Goal: Task Accomplishment & Management: Complete application form

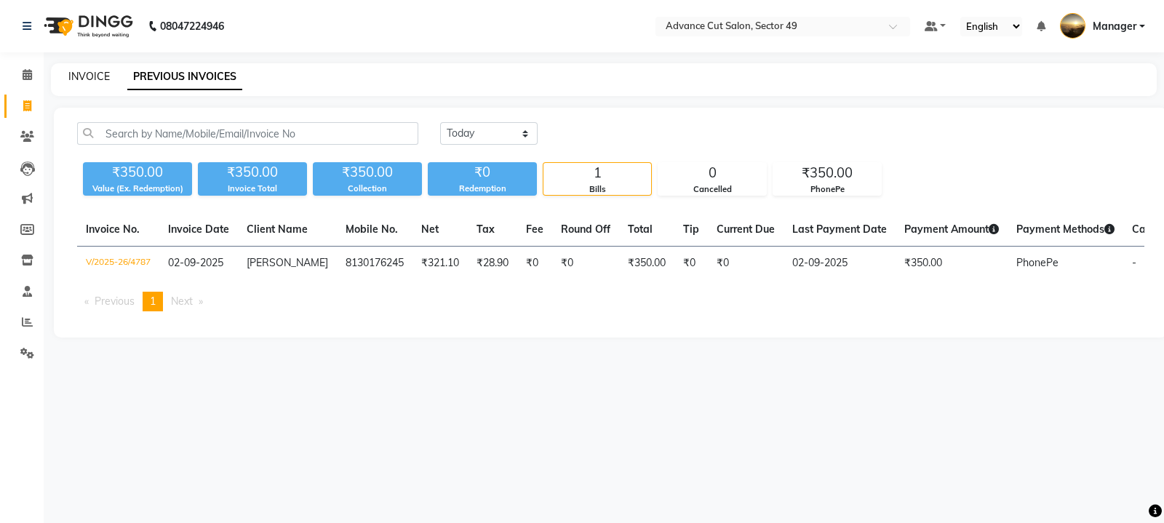
drag, startPoint x: 83, startPoint y: 78, endPoint x: 31, endPoint y: 97, distance: 55.0
click at [84, 78] on link "INVOICE" at bounding box center [88, 76] width 41 height 13
select select "service"
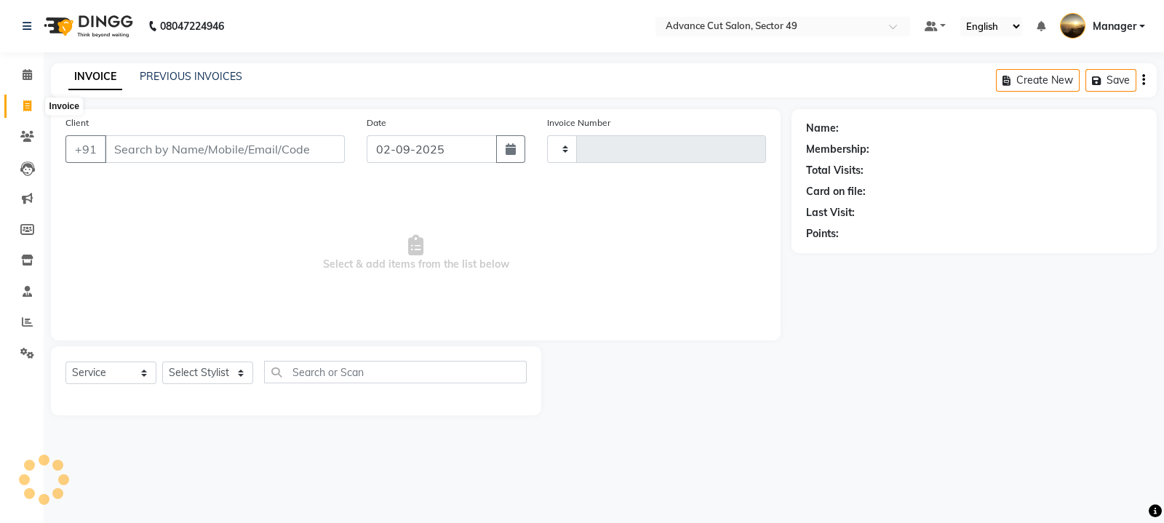
type input "4789"
select select "4616"
click at [28, 104] on icon at bounding box center [27, 105] width 8 height 11
select select "service"
type input "4789"
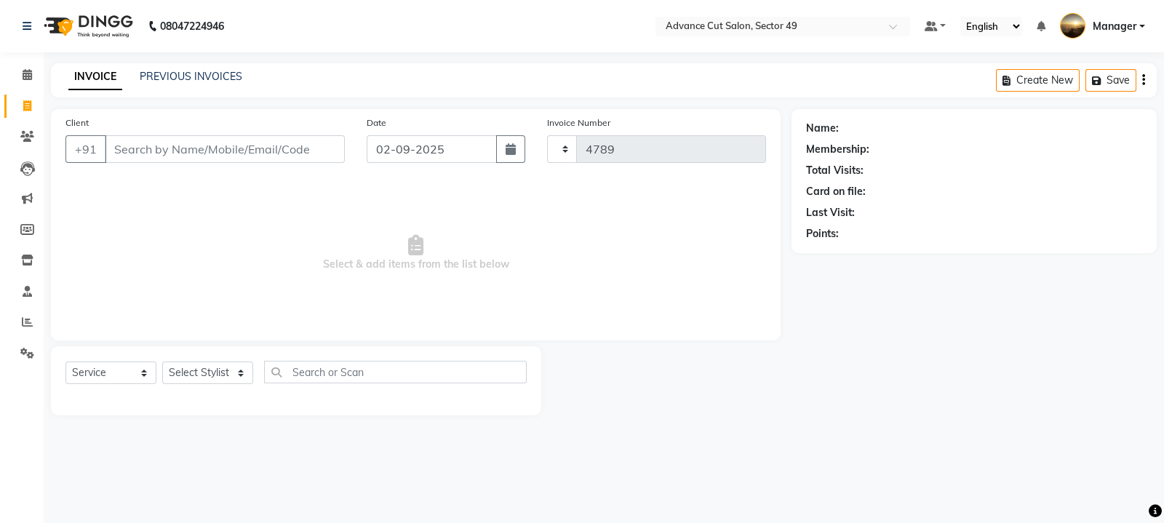
select select "4616"
click at [154, 143] on input "Client" at bounding box center [225, 149] width 240 height 28
type input "9810305542"
click at [312, 154] on span "Add Client" at bounding box center [307, 149] width 57 height 15
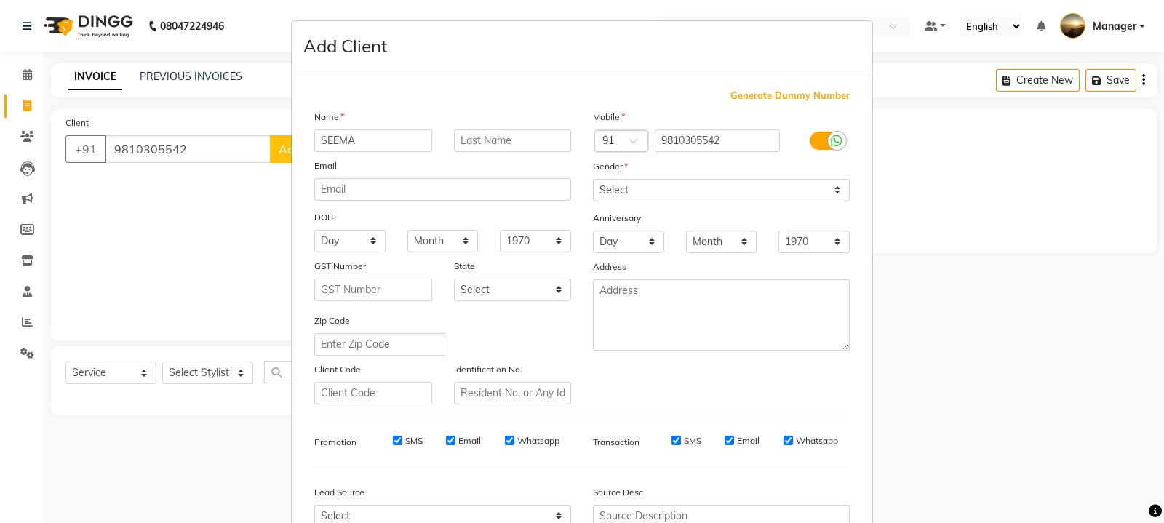
type input "SEEMA"
click at [631, 191] on select "Select [DEMOGRAPHIC_DATA] [DEMOGRAPHIC_DATA] Other Prefer Not To Say" at bounding box center [721, 190] width 257 height 23
select select "[DEMOGRAPHIC_DATA]"
click at [593, 180] on select "Select [DEMOGRAPHIC_DATA] [DEMOGRAPHIC_DATA] Other Prefer Not To Say" at bounding box center [721, 190] width 257 height 23
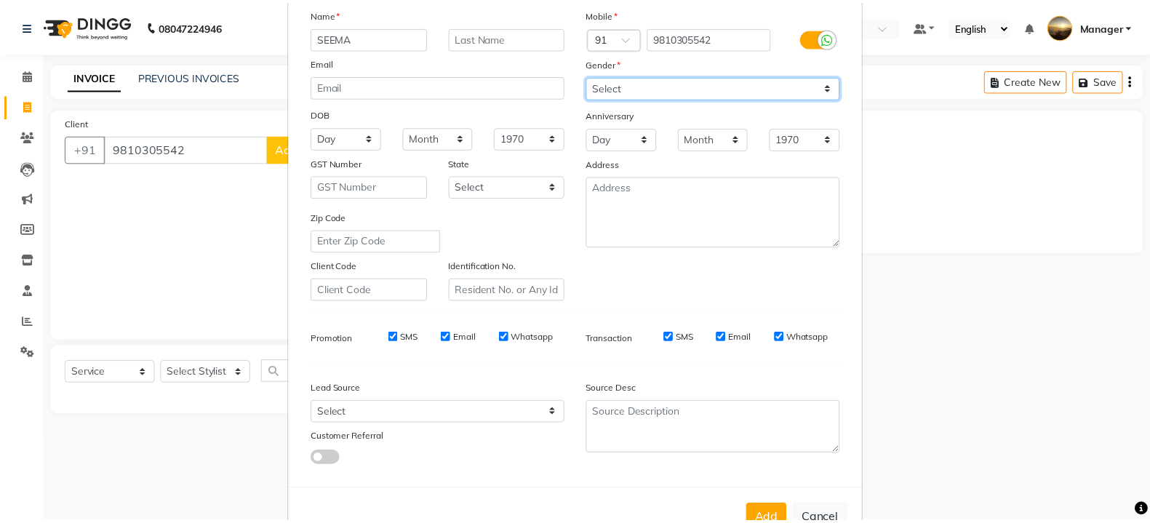
scroll to position [156, 0]
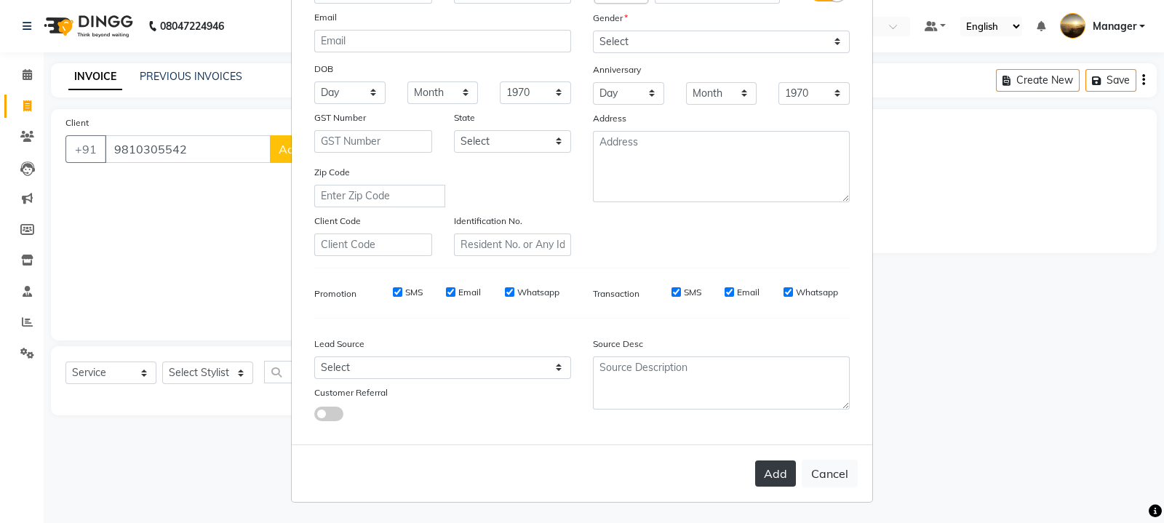
click at [774, 470] on button "Add" at bounding box center [775, 474] width 41 height 26
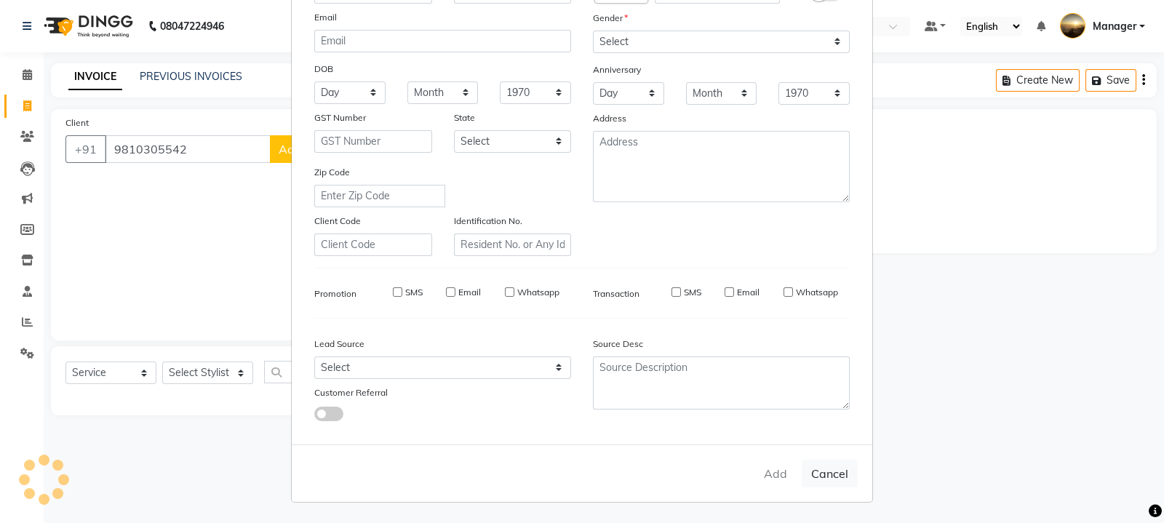
select select
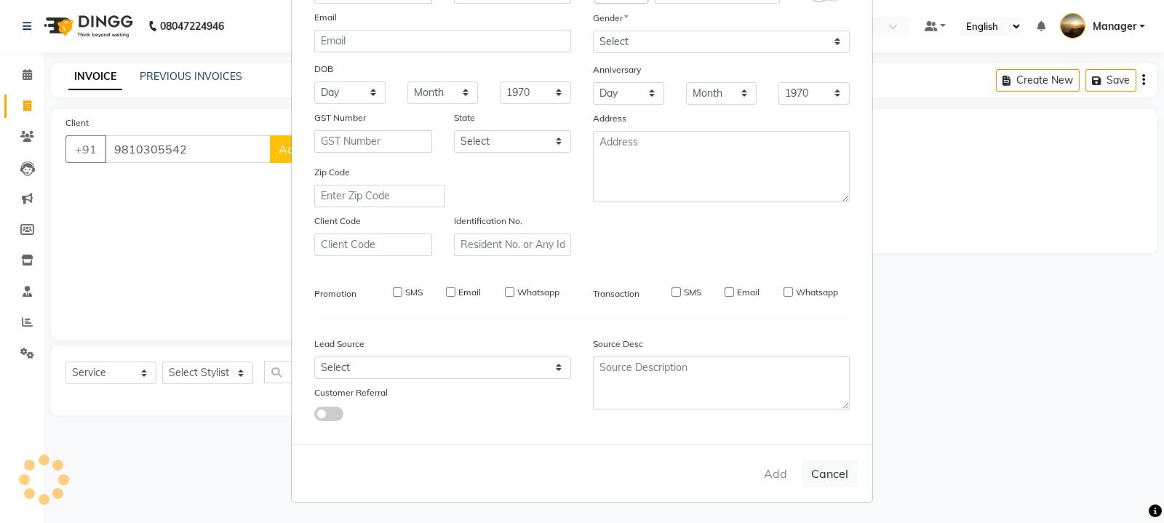
select select
checkbox input "false"
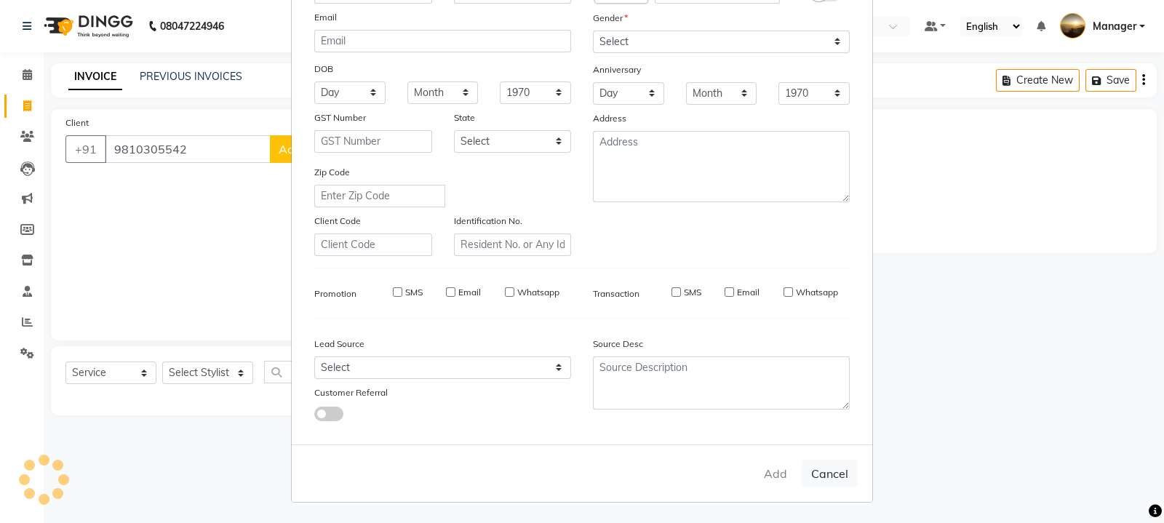
checkbox input "false"
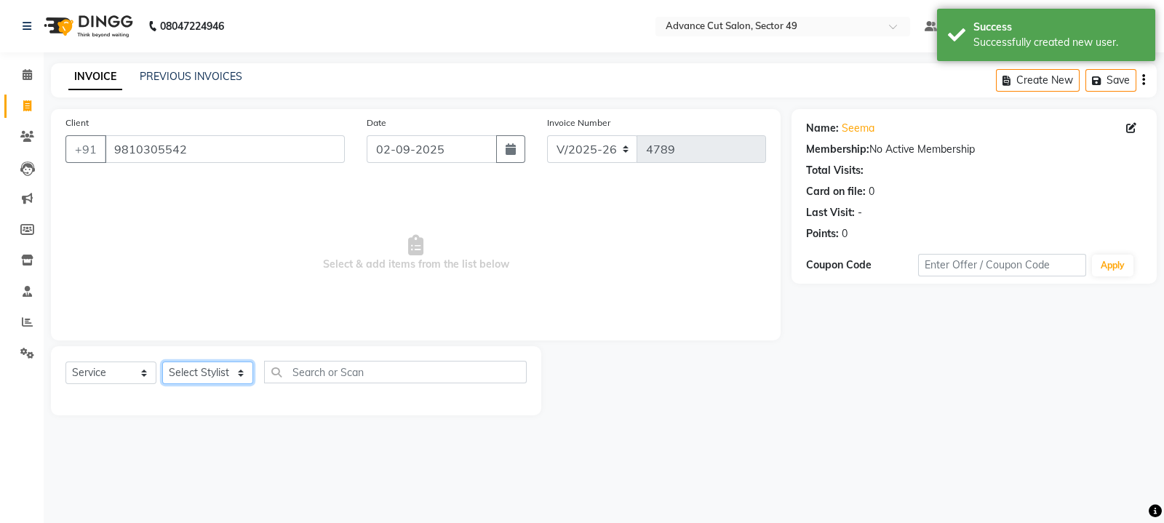
click at [207, 369] on select "Select Stylist [PERSON_NAME] [PERSON_NAME] Manager Navi product [PERSON_NAME] s…" at bounding box center [207, 373] width 91 height 23
select select "88017"
click at [162, 362] on select "Select Stylist [PERSON_NAME] [PERSON_NAME] Manager Navi product [PERSON_NAME] s…" at bounding box center [207, 373] width 91 height 23
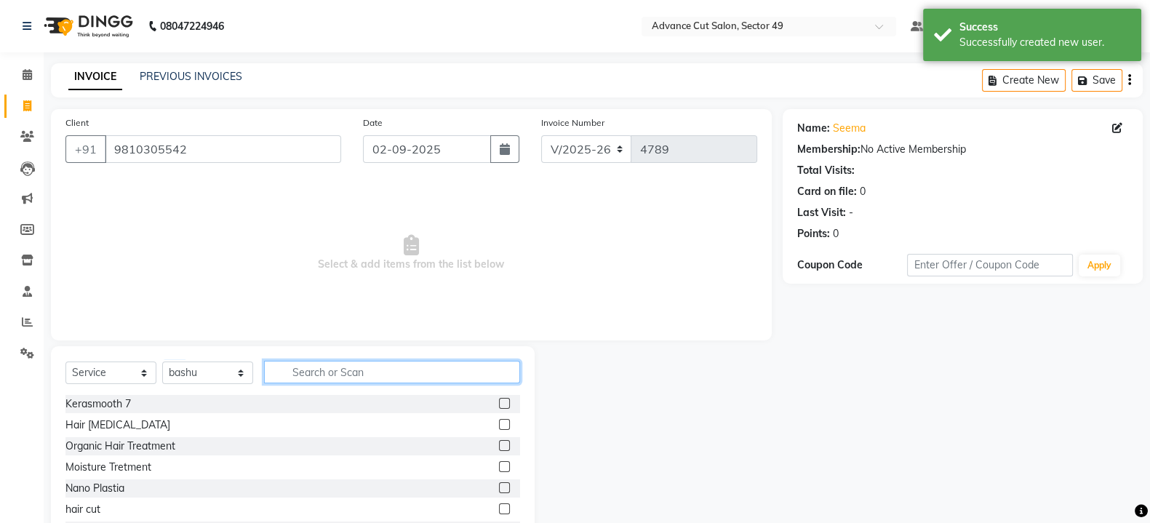
click at [338, 365] on input "text" at bounding box center [392, 372] width 256 height 23
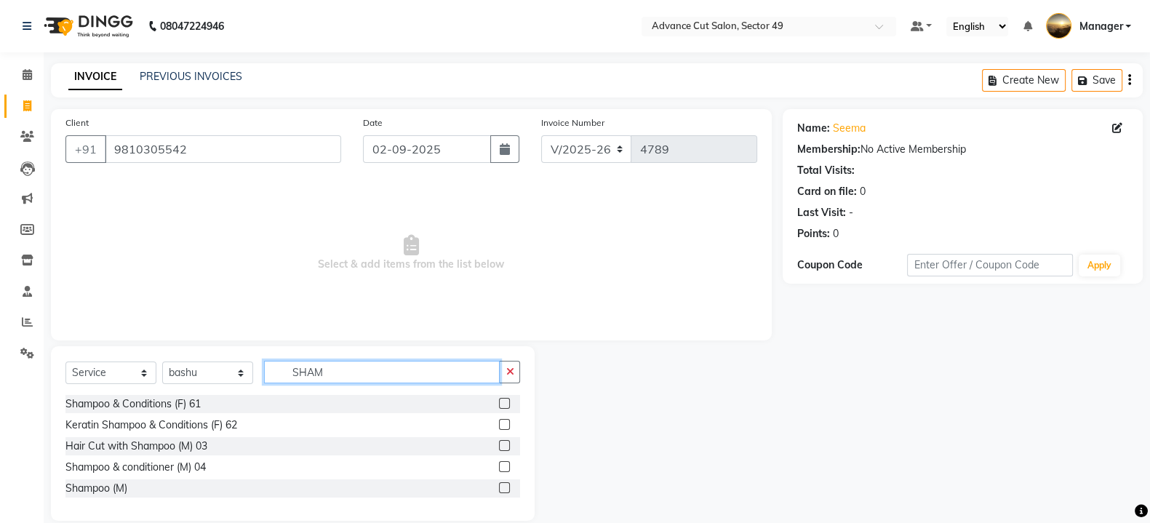
type input "SHAM"
click at [509, 401] on label at bounding box center [504, 403] width 11 height 11
click at [509, 401] on input "checkbox" at bounding box center [503, 403] width 9 height 9
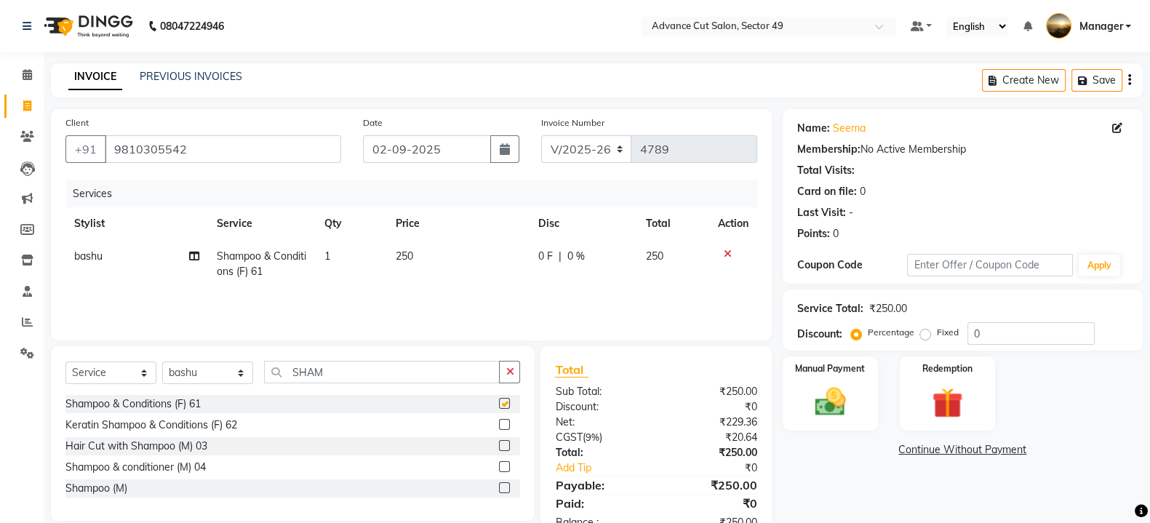
checkbox input "false"
click at [425, 245] on td "250" at bounding box center [458, 264] width 143 height 48
select select "88017"
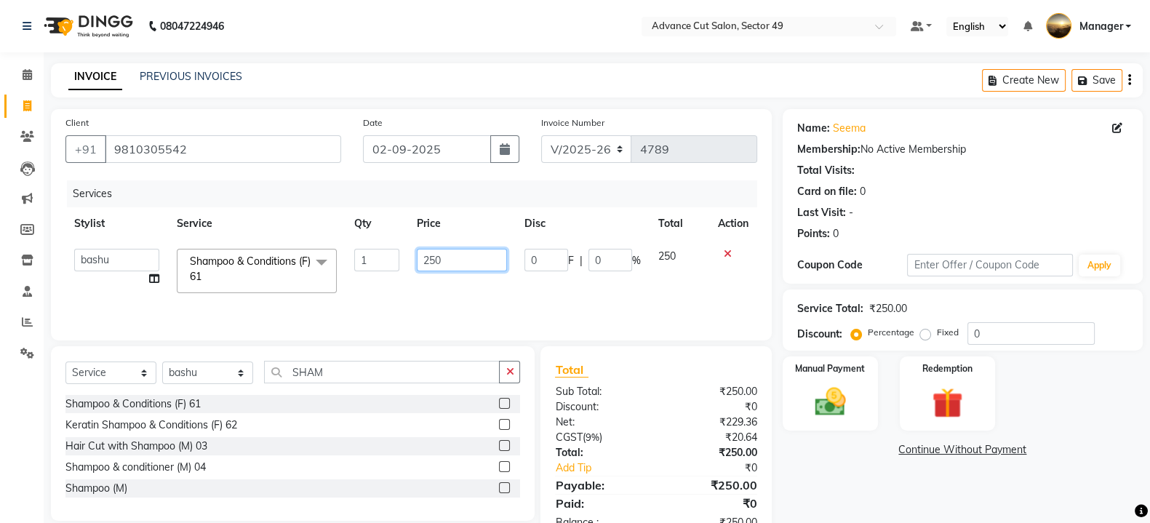
click at [455, 254] on input "250" at bounding box center [462, 260] width 91 height 23
type input "2"
type input "350"
click at [819, 394] on img at bounding box center [831, 401] width 52 height 36
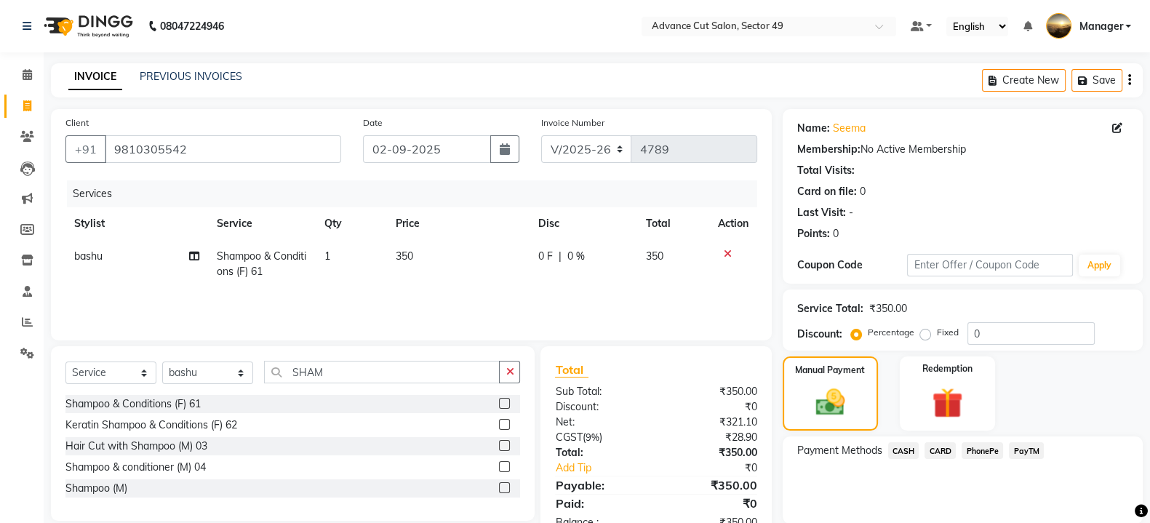
click at [905, 454] on span "CASH" at bounding box center [903, 450] width 31 height 17
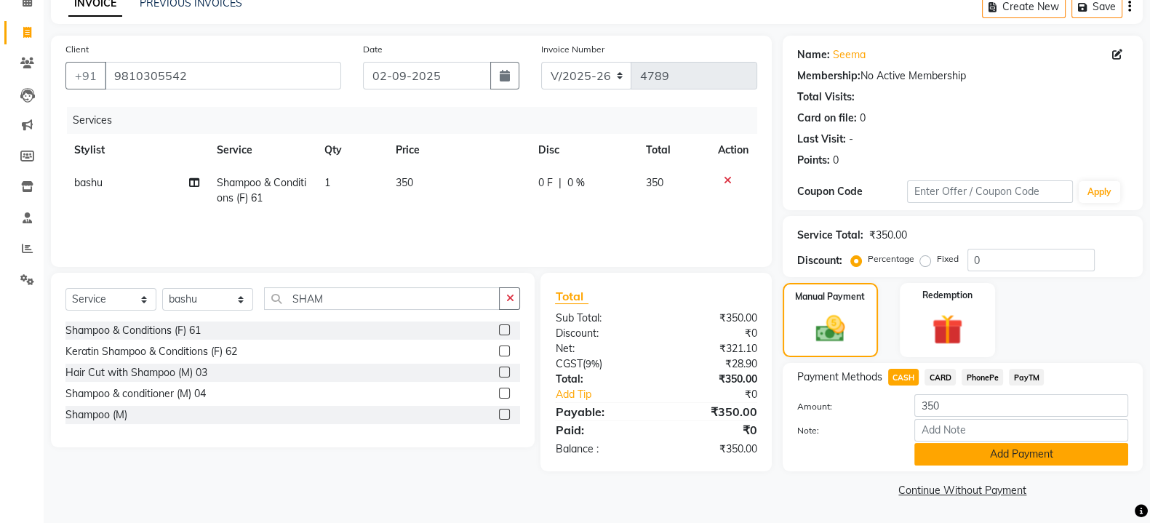
click at [953, 460] on button "Add Payment" at bounding box center [1022, 454] width 214 height 23
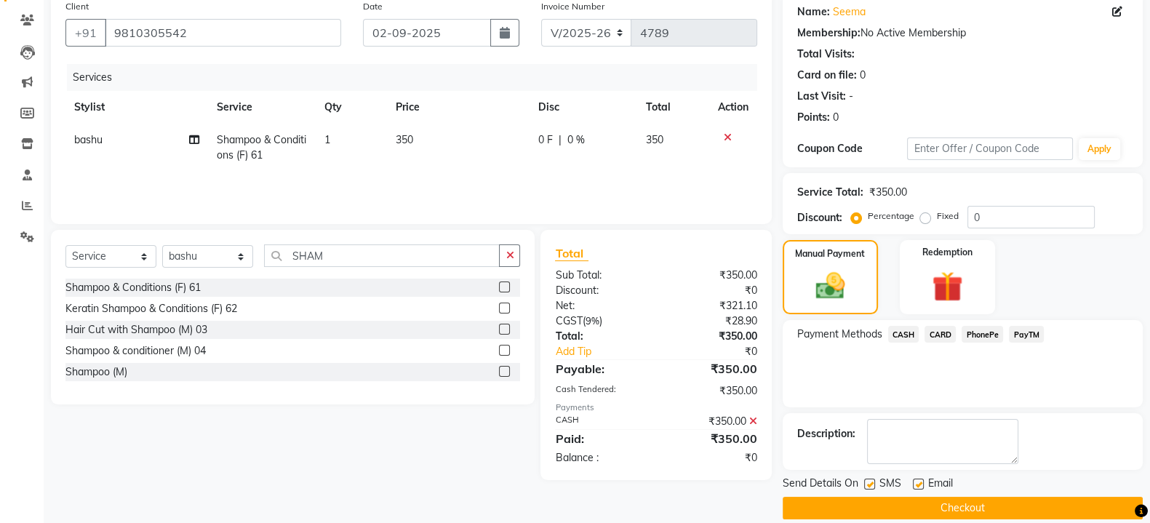
scroll to position [134, 0]
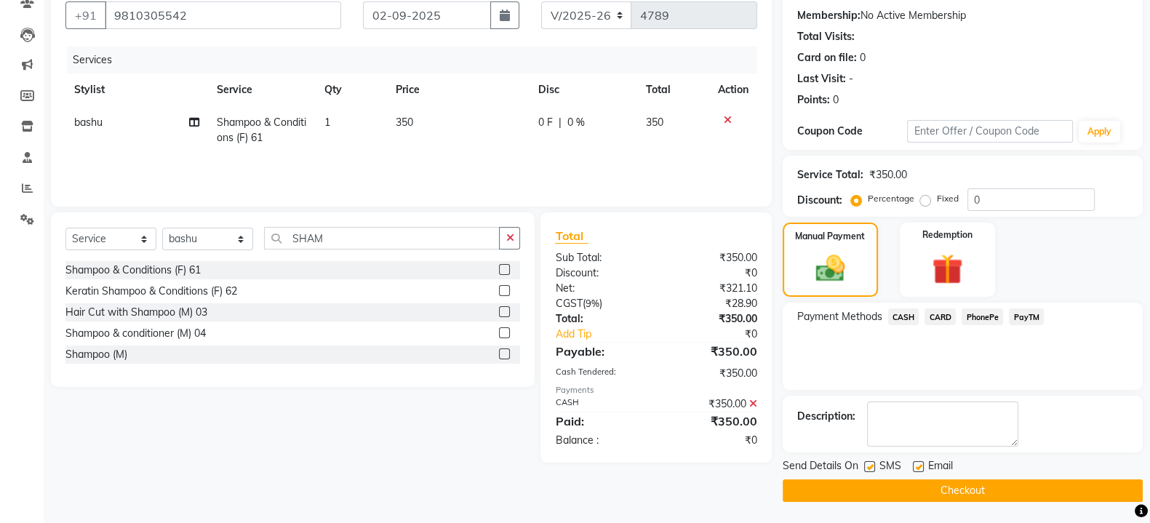
click at [869, 469] on label at bounding box center [869, 466] width 11 height 11
click at [869, 469] on input "checkbox" at bounding box center [868, 467] width 9 height 9
checkbox input "false"
click at [873, 482] on button "Checkout" at bounding box center [963, 490] width 360 height 23
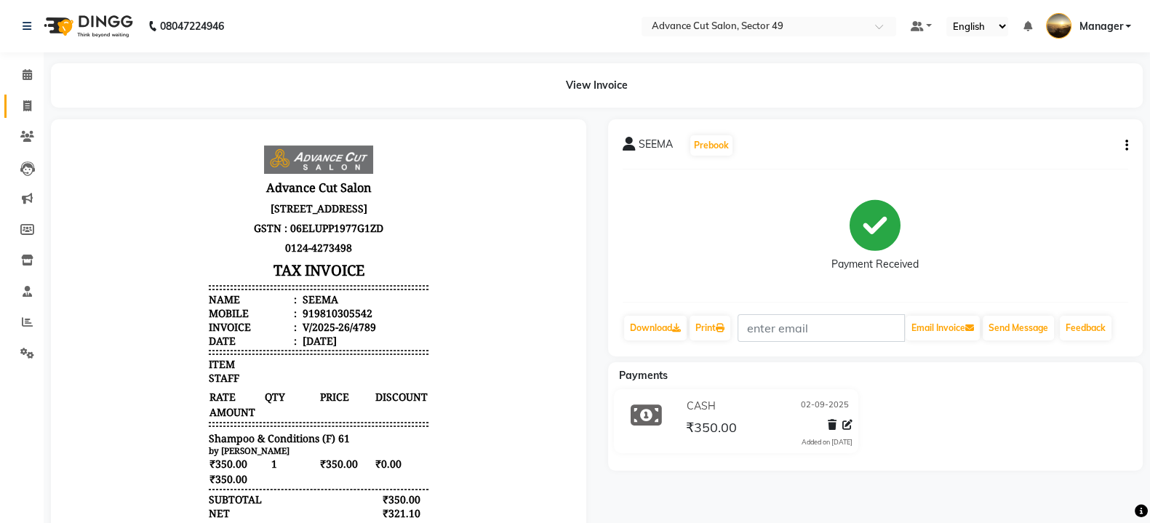
click at [30, 107] on icon at bounding box center [27, 105] width 8 height 11
select select "service"
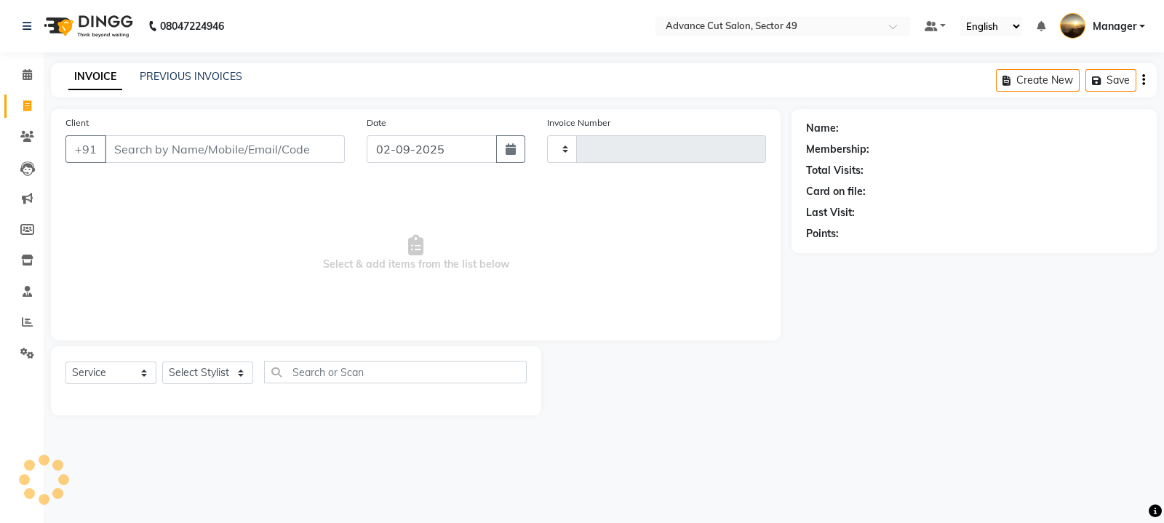
type input "4790"
select select "4616"
